Goal: Task Accomplishment & Management: Use online tool/utility

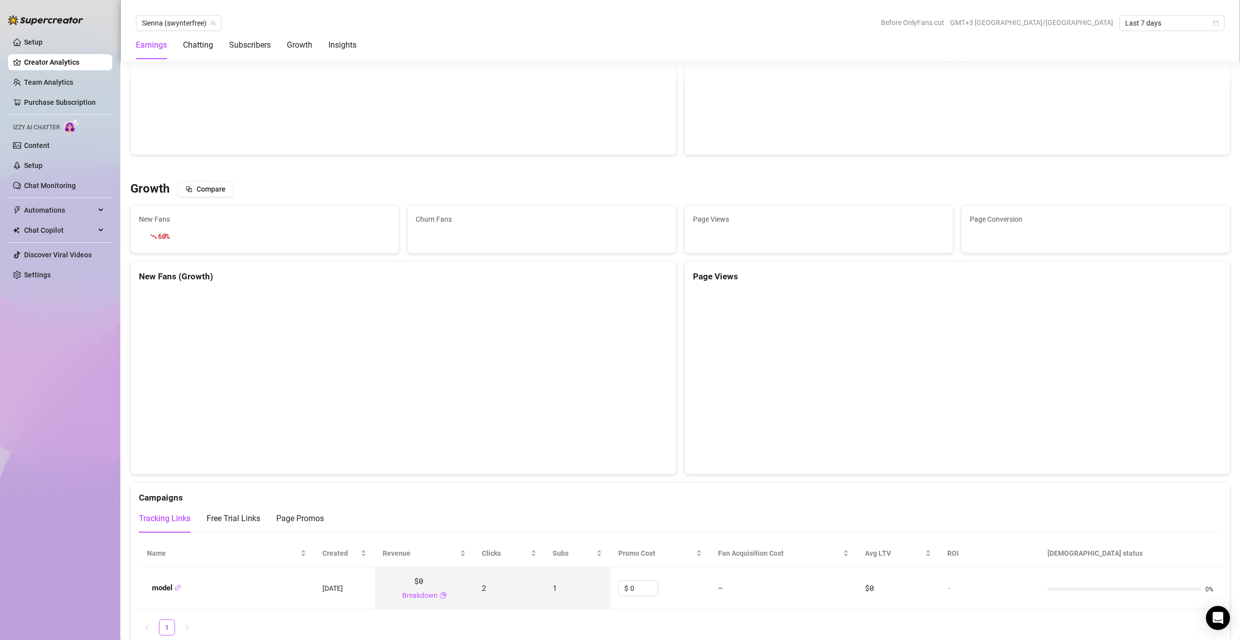
scroll to position [734, 0]
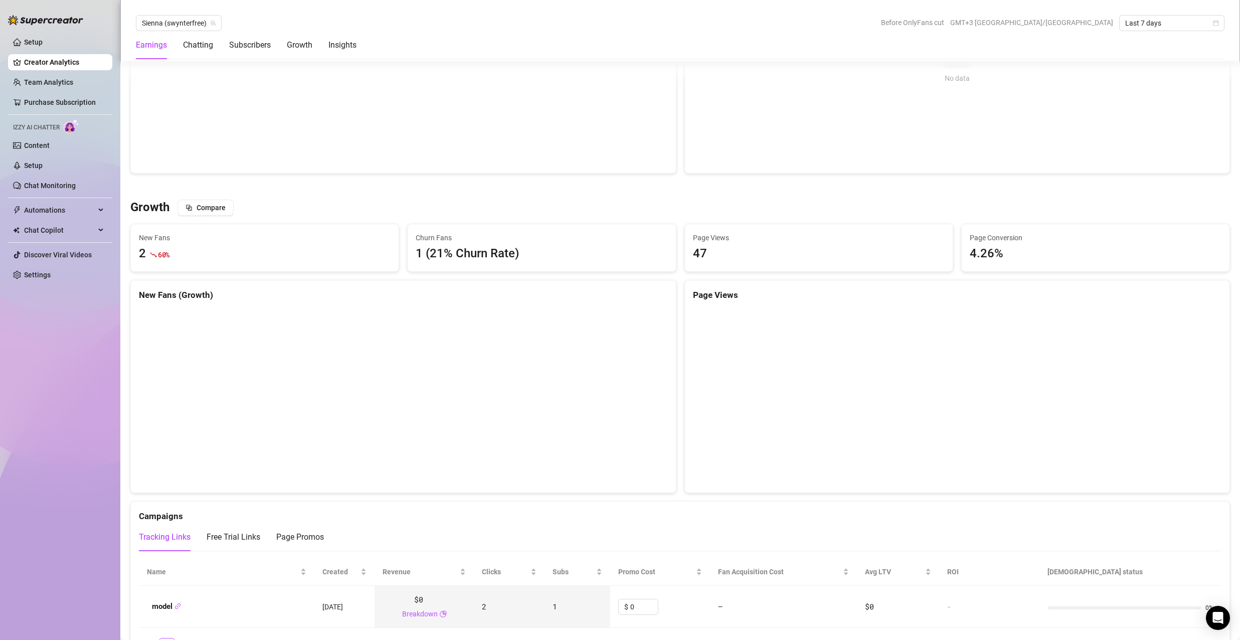
click at [43, 60] on link "Creator Analytics" at bounding box center [64, 62] width 80 height 16
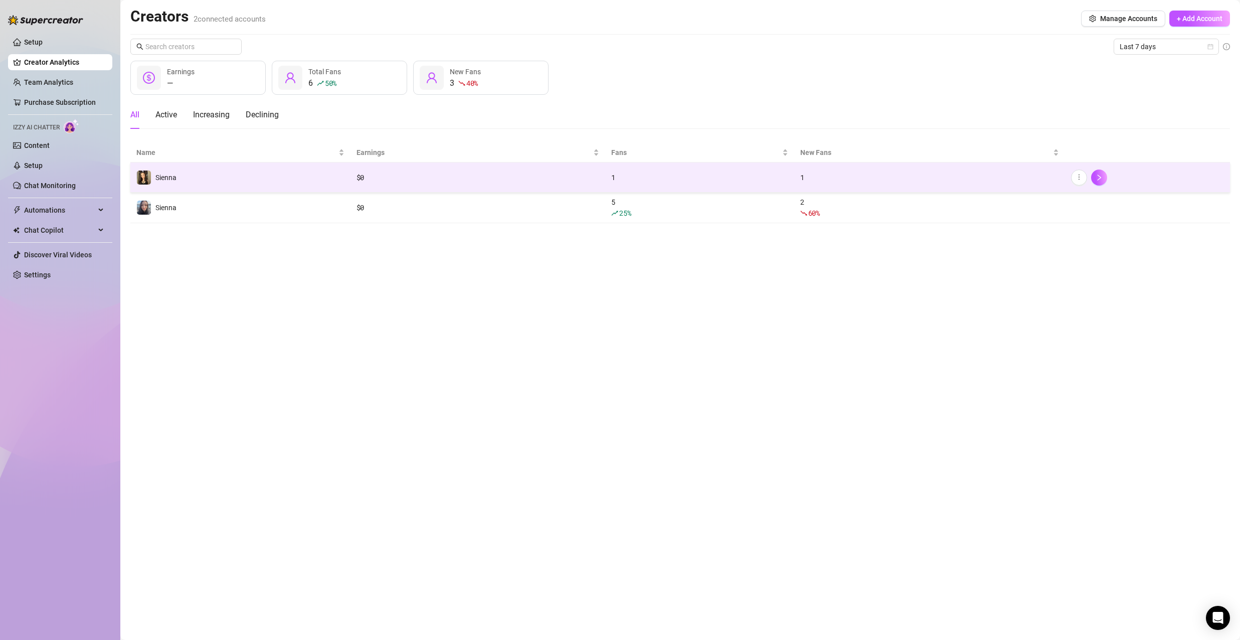
click at [541, 179] on div "$ 0" at bounding box center [478, 177] width 243 height 11
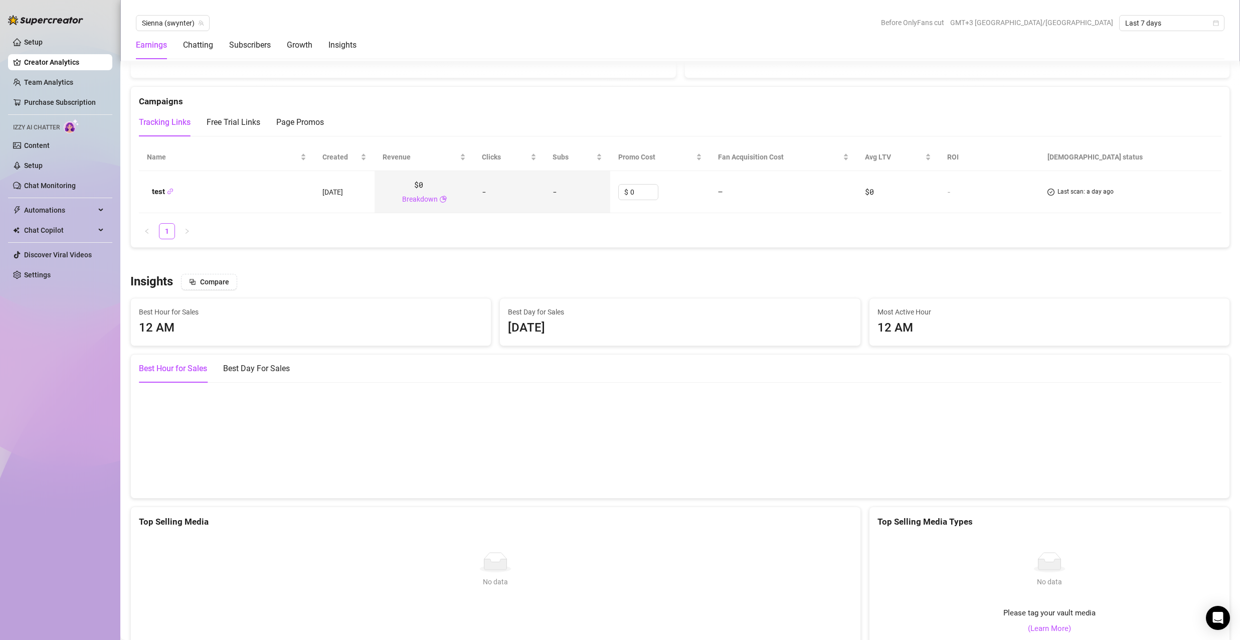
scroll to position [1153, 0]
